Goal: Task Accomplishment & Management: Manage account settings

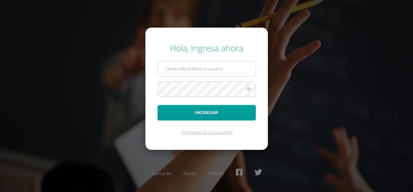
click at [206, 71] on input "text" at bounding box center [207, 68] width 98 height 15
type input "[EMAIL_ADDRESS][DOMAIN_NAME]"
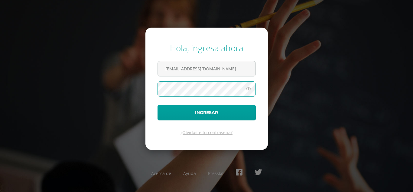
click at [158, 105] on button "Ingresar" at bounding box center [207, 112] width 98 height 15
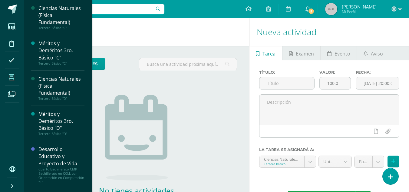
click at [11, 78] on icon at bounding box center [11, 77] width 5 height 6
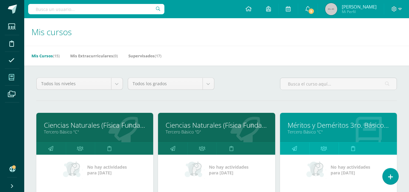
click at [12, 77] on icon at bounding box center [11, 77] width 5 height 6
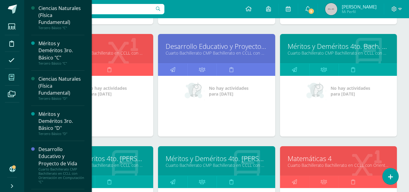
scroll to position [212, 0]
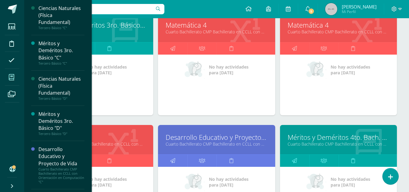
click at [200, 25] on link "Matemática 4" at bounding box center [217, 24] width 102 height 9
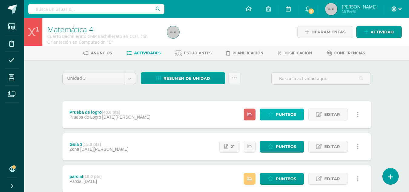
click at [296, 115] on link "Punteos" at bounding box center [282, 114] width 44 height 12
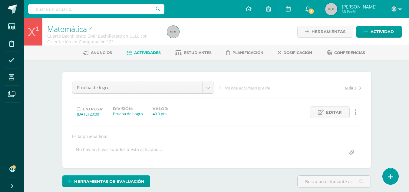
scroll to position [91, 0]
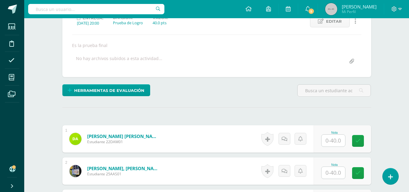
click at [328, 139] on input "text" at bounding box center [333, 140] width 24 height 12
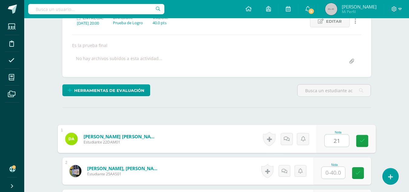
scroll to position [182, 0]
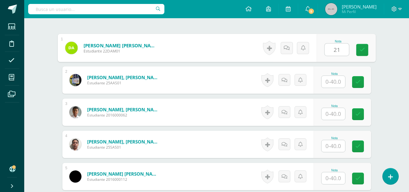
type input "21"
click at [329, 85] on input "text" at bounding box center [333, 82] width 24 height 12
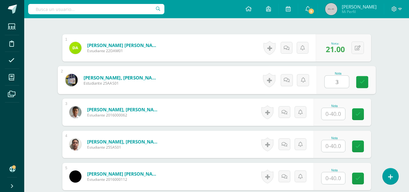
type input "3"
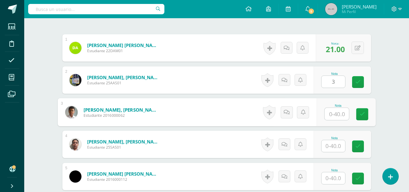
click at [325, 114] on input "text" at bounding box center [336, 114] width 24 height 12
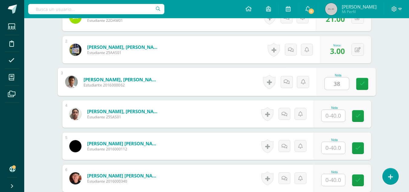
type input "38"
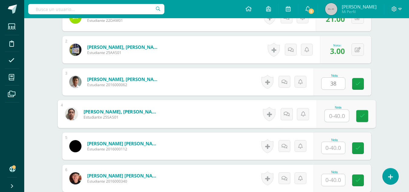
click at [334, 116] on input "text" at bounding box center [336, 116] width 24 height 12
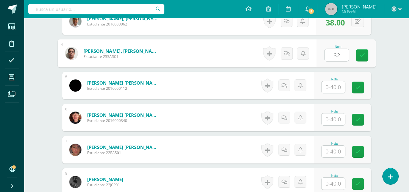
type input "32"
click at [331, 87] on input "text" at bounding box center [333, 87] width 24 height 12
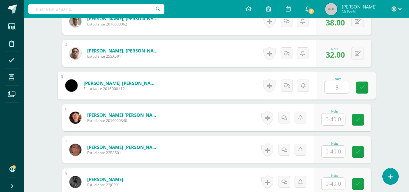
type input "5"
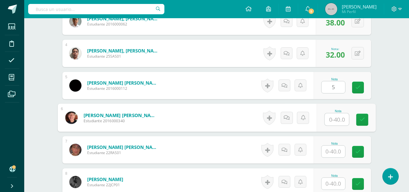
click at [330, 121] on input "text" at bounding box center [336, 119] width 24 height 12
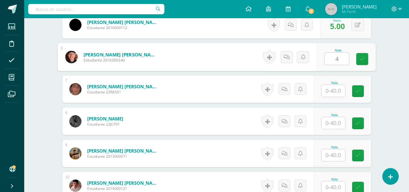
type input "4"
click at [328, 90] on input "text" at bounding box center [333, 91] width 24 height 12
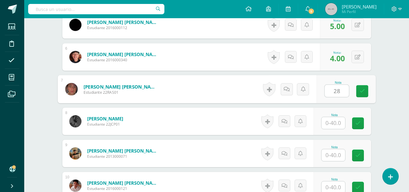
type input "28"
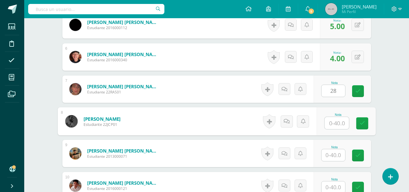
click at [331, 120] on input "text" at bounding box center [336, 123] width 24 height 12
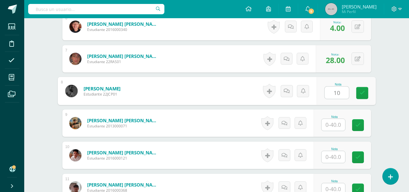
type input "10"
click at [335, 128] on input "text" at bounding box center [333, 125] width 24 height 12
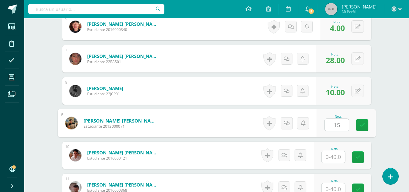
type input "15"
click at [331, 156] on input "text" at bounding box center [333, 157] width 24 height 12
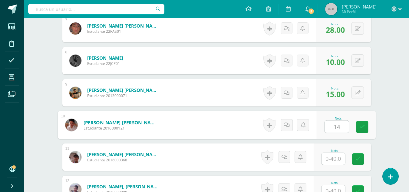
scroll to position [424, 0]
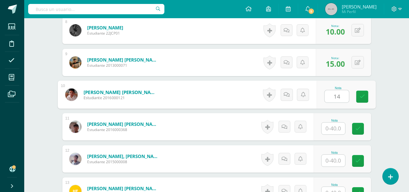
type input "14"
click at [329, 129] on input "text" at bounding box center [333, 128] width 24 height 12
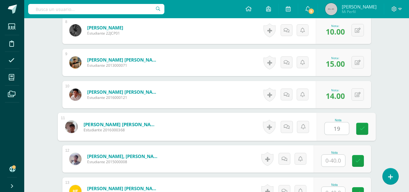
type input "19"
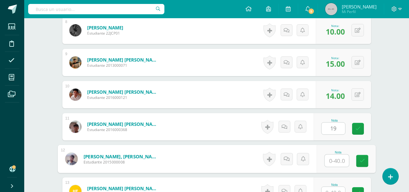
click at [333, 161] on input "text" at bounding box center [336, 160] width 24 height 12
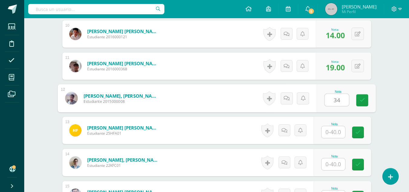
type input "34"
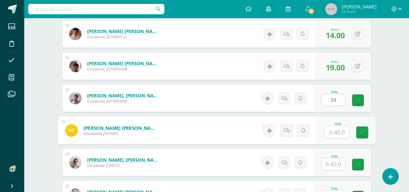
click at [334, 132] on input "text" at bounding box center [336, 132] width 24 height 12
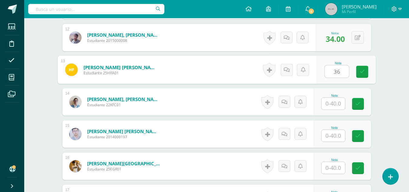
type input "36"
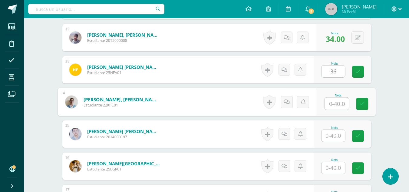
click at [331, 105] on input "text" at bounding box center [336, 103] width 24 height 12
type input "25"
click at [331, 134] on input "text" at bounding box center [333, 136] width 24 height 12
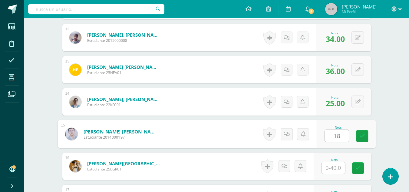
scroll to position [606, 0]
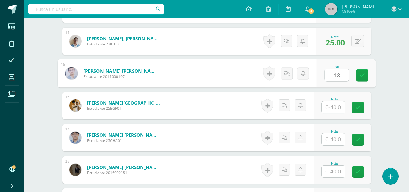
type input "18"
click at [329, 103] on input "text" at bounding box center [333, 107] width 24 height 12
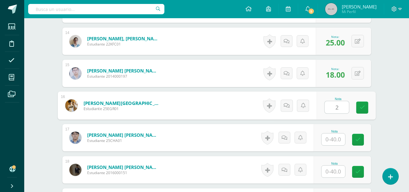
type input "2"
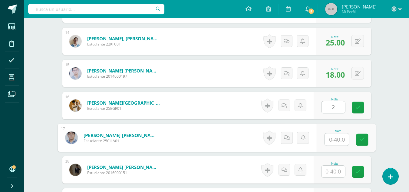
click at [331, 137] on input "text" at bounding box center [336, 139] width 24 height 12
type input "6"
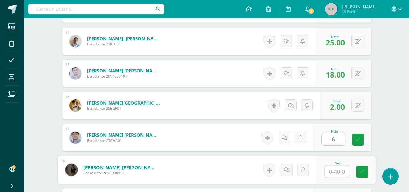
click at [330, 168] on input "text" at bounding box center [336, 171] width 24 height 12
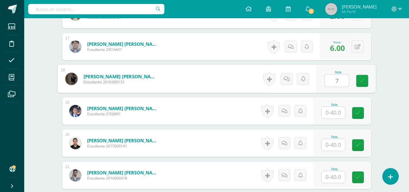
type input "7"
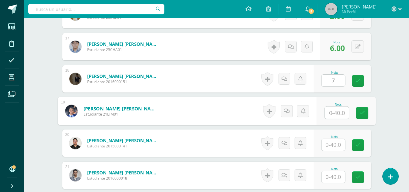
click at [331, 112] on input "text" at bounding box center [336, 113] width 24 height 12
type input "11"
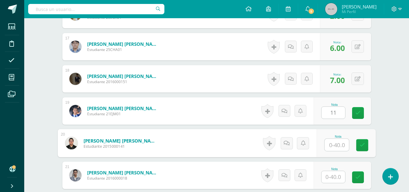
click at [333, 147] on input "text" at bounding box center [336, 145] width 24 height 12
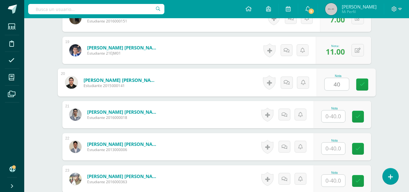
type input "40"
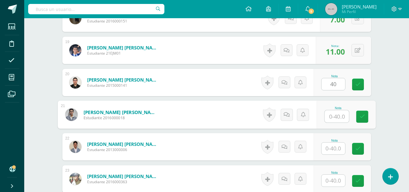
click at [329, 115] on input "text" at bounding box center [336, 116] width 24 height 12
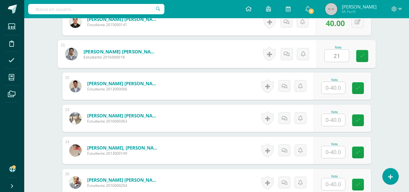
type input "21"
click at [331, 86] on input "text" at bounding box center [333, 88] width 24 height 12
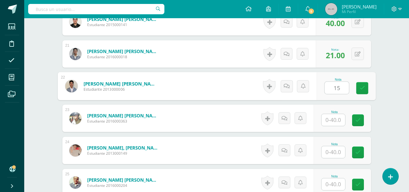
type input "15"
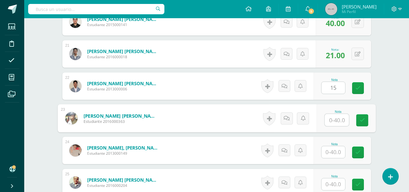
click at [332, 118] on input "text" at bounding box center [336, 120] width 24 height 12
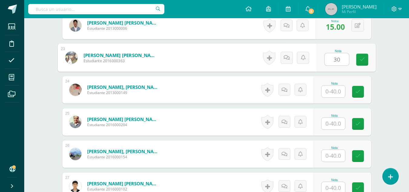
type input "30"
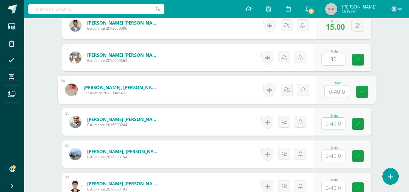
click at [334, 92] on input "text" at bounding box center [336, 91] width 24 height 12
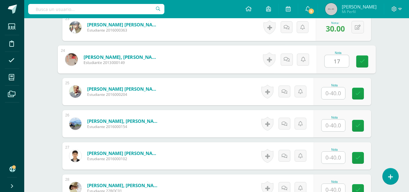
type input "17"
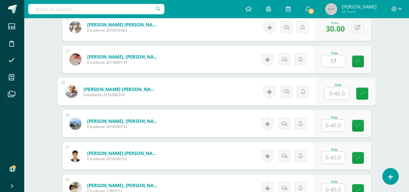
click at [332, 91] on input "text" at bounding box center [336, 93] width 24 height 12
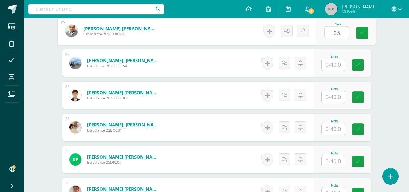
type input "25"
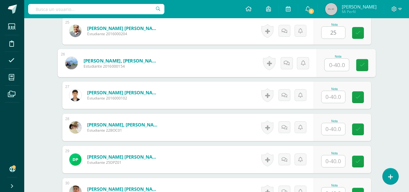
click at [329, 63] on input "text" at bounding box center [336, 65] width 24 height 12
type input "16"
click at [332, 100] on input "text" at bounding box center [333, 97] width 24 height 12
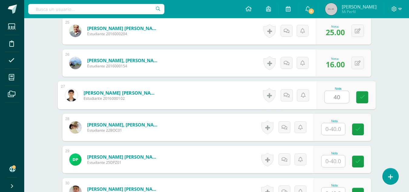
type input "40"
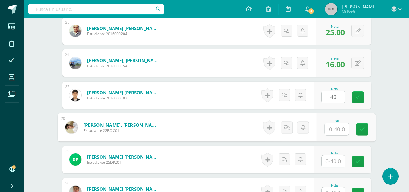
click at [330, 129] on input "text" at bounding box center [336, 129] width 24 height 12
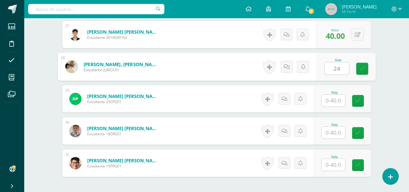
type input "24"
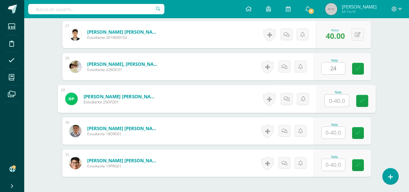
click at [330, 97] on input "text" at bounding box center [336, 100] width 24 height 12
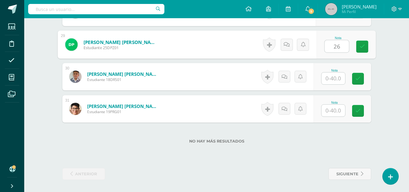
type input "26"
click at [327, 77] on input "text" at bounding box center [333, 78] width 24 height 12
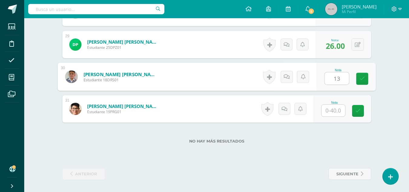
type input "13"
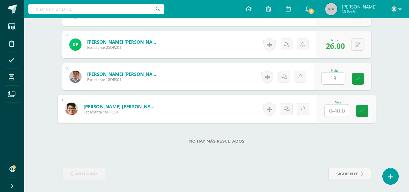
click at [332, 114] on input "text" at bounding box center [336, 110] width 24 height 12
type input "40"
click at [362, 112] on icon at bounding box center [361, 110] width 5 height 5
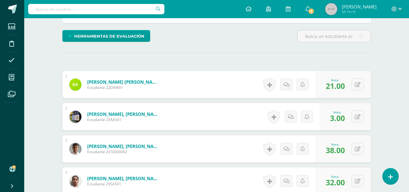
scroll to position [0, 0]
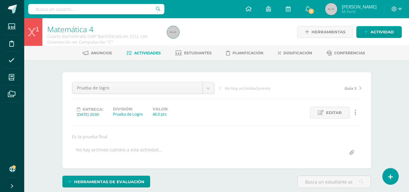
click at [152, 54] on span "Actividades" at bounding box center [147, 53] width 27 height 5
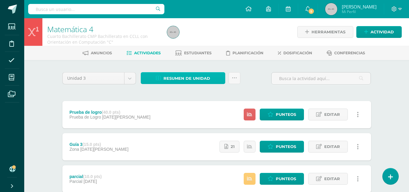
click at [178, 79] on span "Resumen de unidad" at bounding box center [186, 78] width 47 height 11
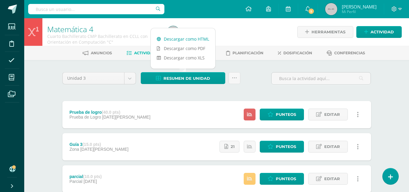
click at [190, 36] on link "Descargar como HTML" at bounding box center [183, 38] width 64 height 9
click at [294, 113] on span "Punteos" at bounding box center [286, 114] width 20 height 11
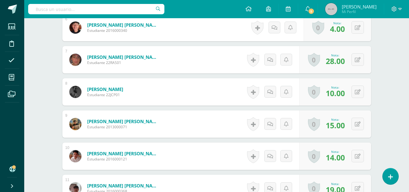
scroll to position [393, 0]
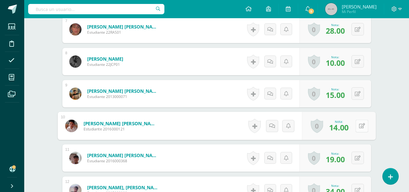
click at [358, 126] on button at bounding box center [361, 125] width 13 height 13
type input "16"
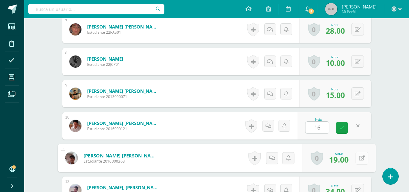
click at [359, 158] on icon at bounding box center [362, 157] width 6 height 5
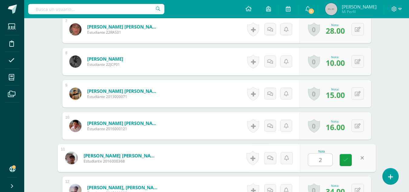
type input "21"
click at [344, 160] on icon at bounding box center [345, 159] width 5 height 5
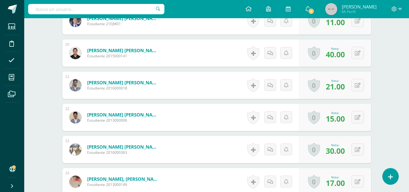
scroll to position [817, 0]
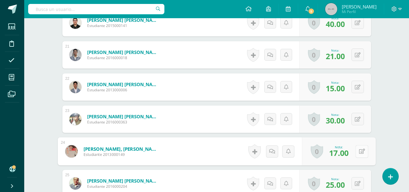
click at [356, 153] on button at bounding box center [361, 151] width 13 height 13
type input "19"
click at [342, 151] on link at bounding box center [346, 153] width 12 height 12
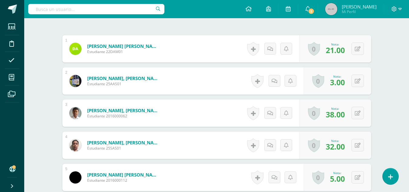
scroll to position [0, 0]
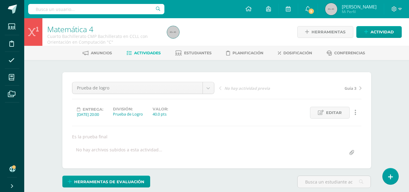
click at [153, 52] on span "Actividades" at bounding box center [147, 53] width 27 height 5
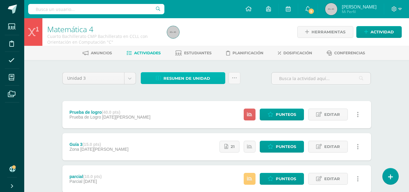
click at [180, 77] on span "Resumen de unidad" at bounding box center [186, 78] width 47 height 11
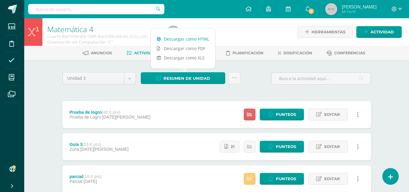
click at [185, 39] on link "Descargar como HTML" at bounding box center [183, 38] width 64 height 9
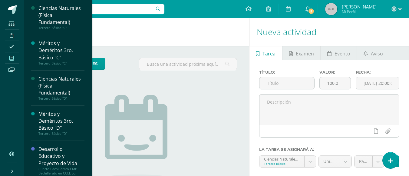
click at [12, 57] on icon at bounding box center [11, 58] width 4 height 5
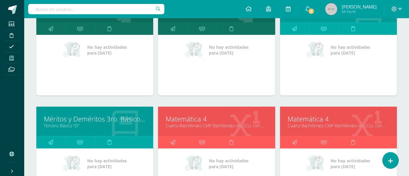
scroll to position [182, 0]
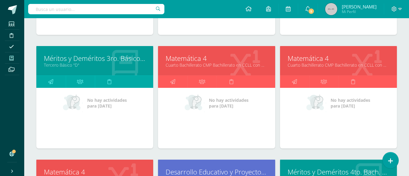
click at [200, 63] on link "Cuarto Bachillerato CMP Bachillerato en CCLL con Orientación en Computación "C"" at bounding box center [217, 65] width 102 height 6
click at [200, 62] on link "Cuarto Bachillerato CMP Bachillerato en CCLL con Orientación en Computación "C"" at bounding box center [217, 65] width 102 height 6
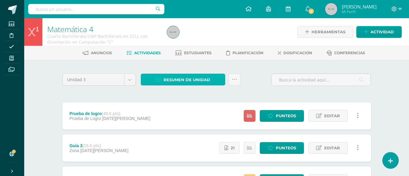
click at [189, 79] on span "Resumen de unidad" at bounding box center [186, 79] width 47 height 11
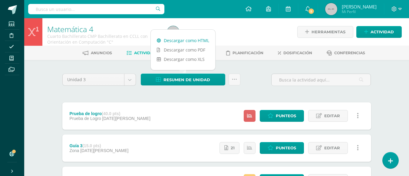
click at [187, 40] on link "Descargar como HTML" at bounding box center [183, 40] width 64 height 9
